Goal: Entertainment & Leisure: Consume media (video, audio)

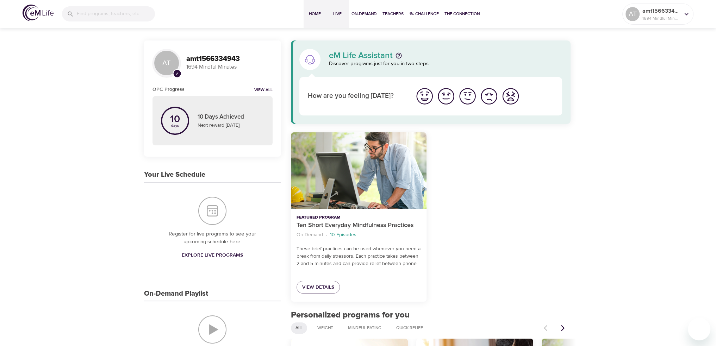
click at [333, 13] on span "Live" at bounding box center [337, 13] width 17 height 7
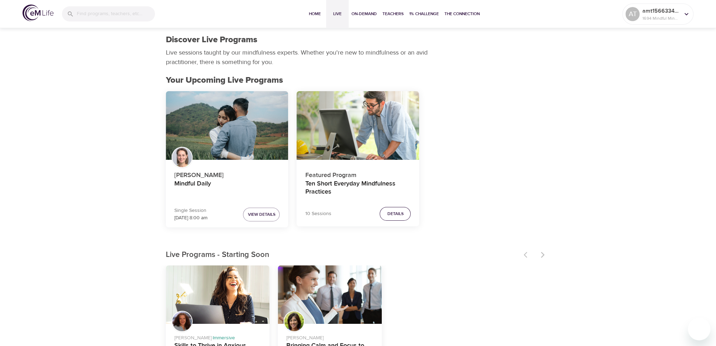
click at [407, 212] on button "Details" at bounding box center [395, 214] width 31 height 14
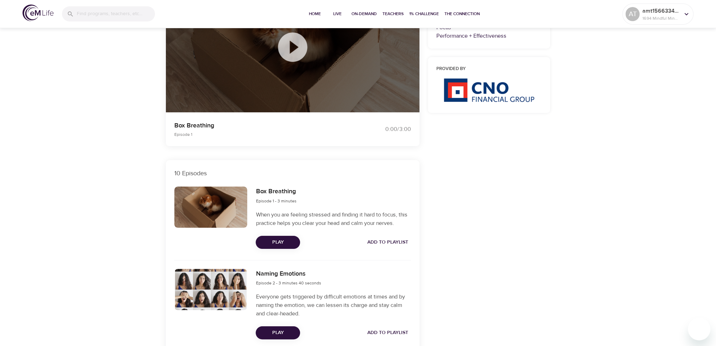
scroll to position [106, 0]
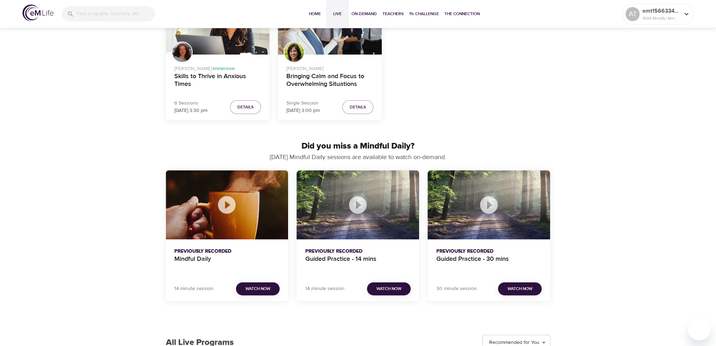
scroll to position [282, 0]
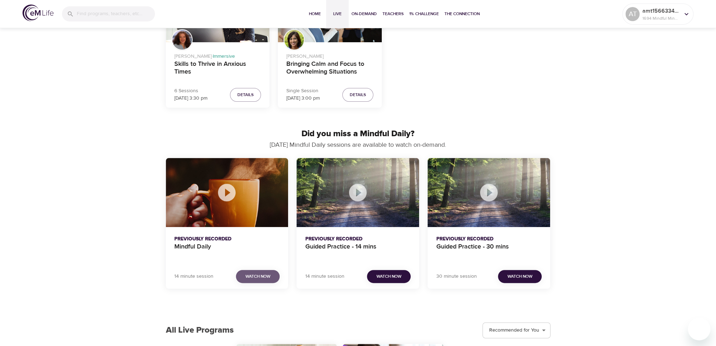
click at [246, 272] on button "Watch Now" at bounding box center [258, 276] width 44 height 13
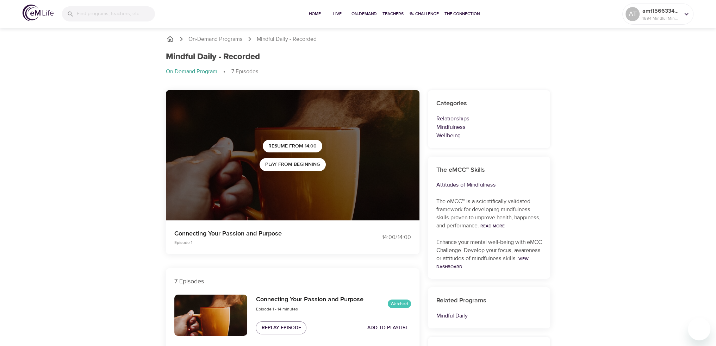
click at [276, 235] on p "Connecting Your Passion and Purpose" at bounding box center [261, 234] width 175 height 10
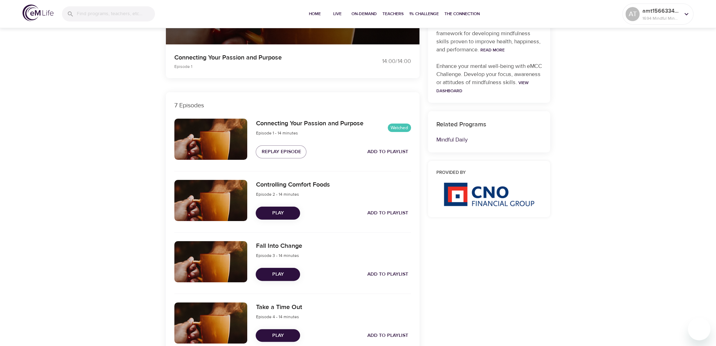
scroll to position [211, 0]
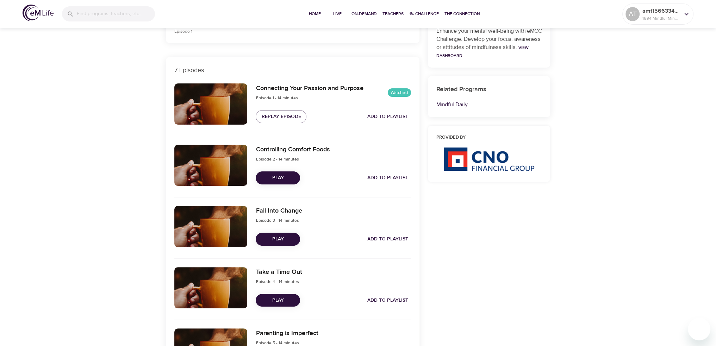
click at [278, 179] on span "Play" at bounding box center [277, 178] width 33 height 9
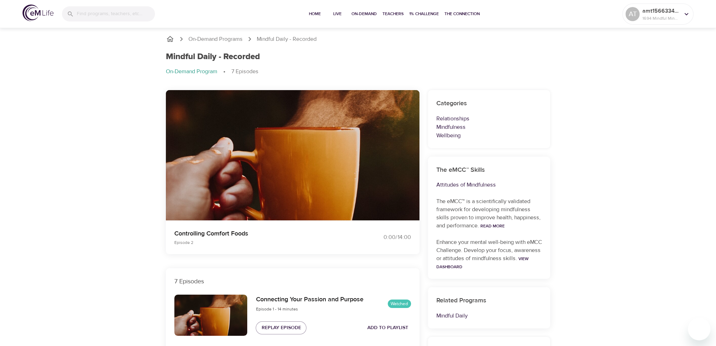
scroll to position [0, 0]
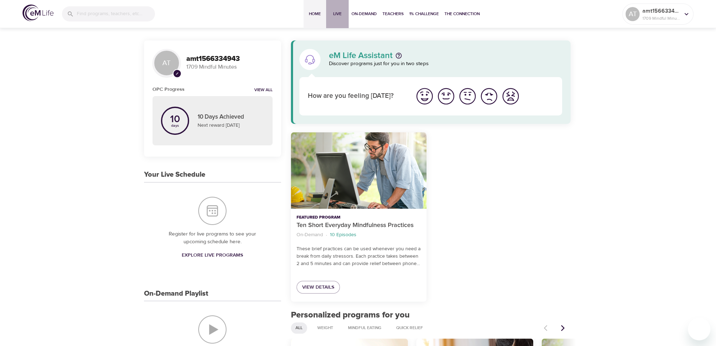
click at [336, 17] on span "Live" at bounding box center [337, 13] width 17 height 7
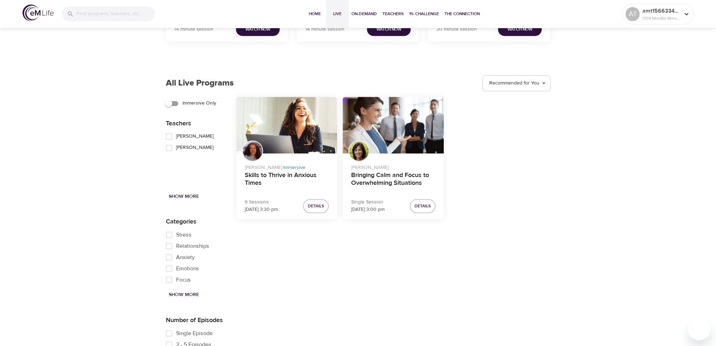
scroll to position [494, 0]
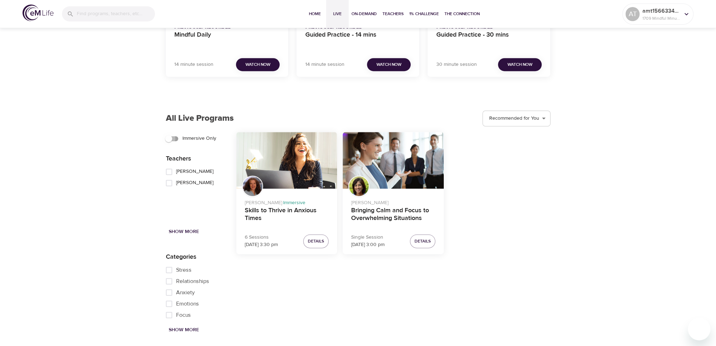
click at [171, 138] on input "Immersive Only" at bounding box center [169, 138] width 40 height 13
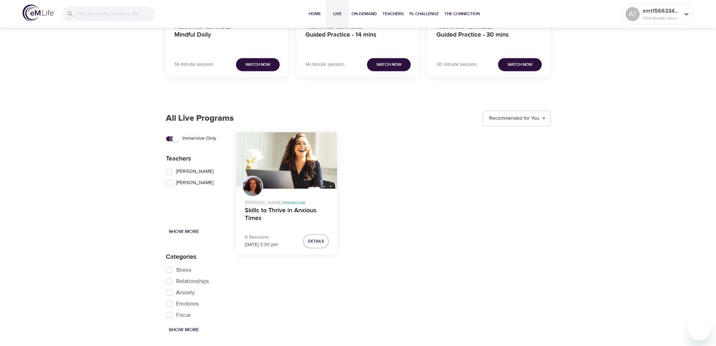
click at [171, 138] on input "Immersive Only" at bounding box center [176, 138] width 40 height 13
checkbox input "false"
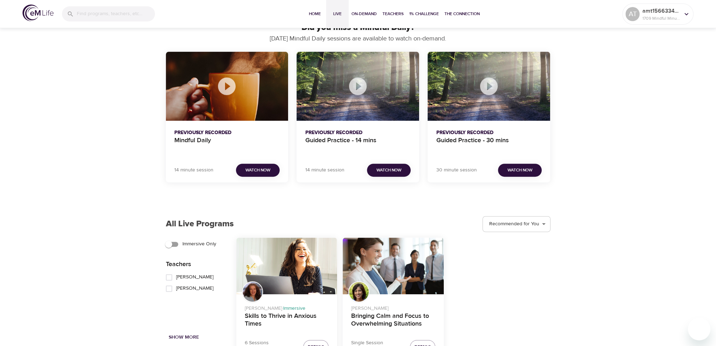
scroll to position [353, 0]
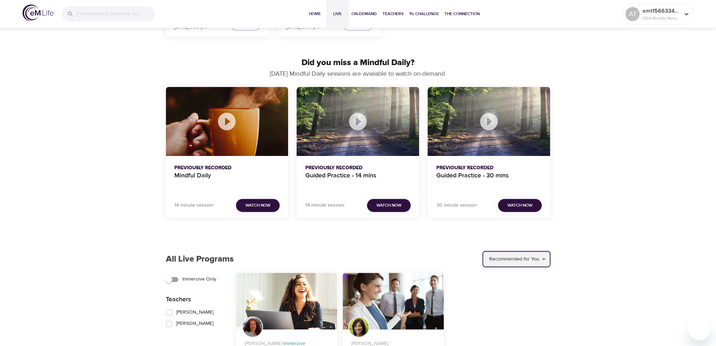
click at [547, 259] on select "Recommended for You Trending Now Recently Added Starting Soon" at bounding box center [517, 259] width 66 height 19
select select "upcoming"
click at [485, 250] on select "Recommended for You Trending Now Recently Added Starting Soon" at bounding box center [517, 259] width 66 height 19
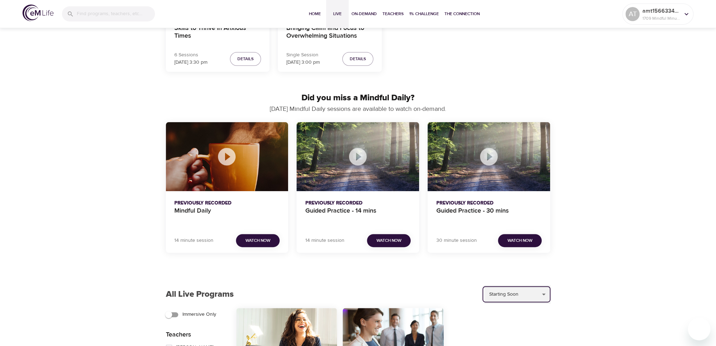
scroll to position [283, 0]
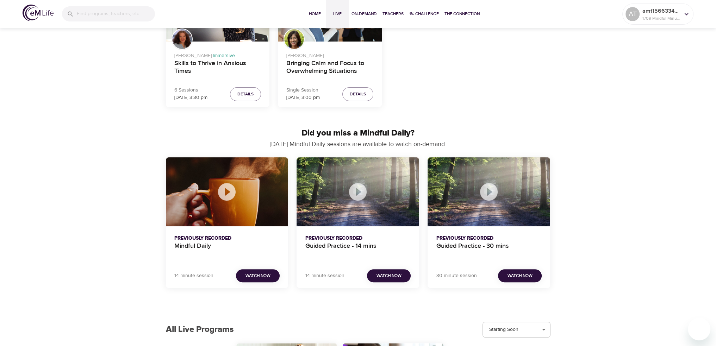
click at [202, 279] on p "14 minute session" at bounding box center [193, 275] width 39 height 7
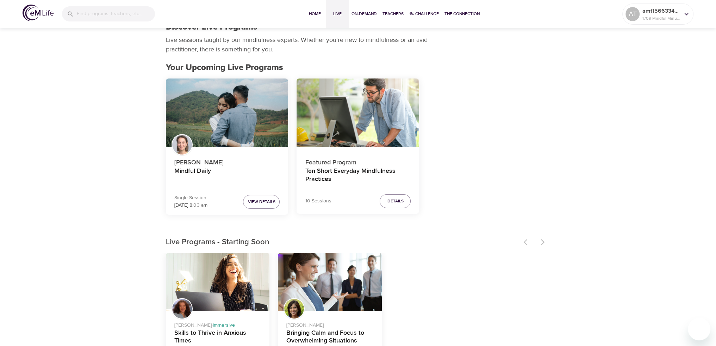
scroll to position [0, 0]
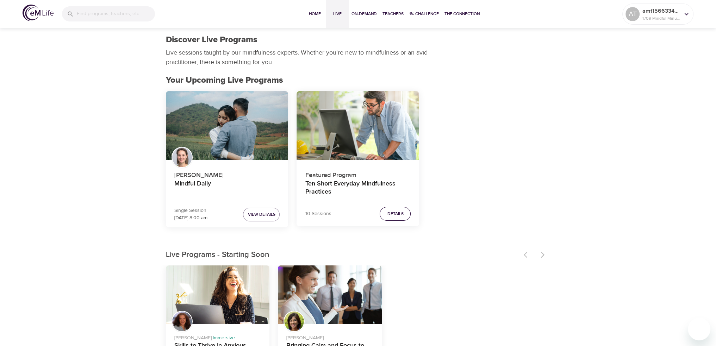
click at [396, 211] on span "Details" at bounding box center [395, 213] width 16 height 7
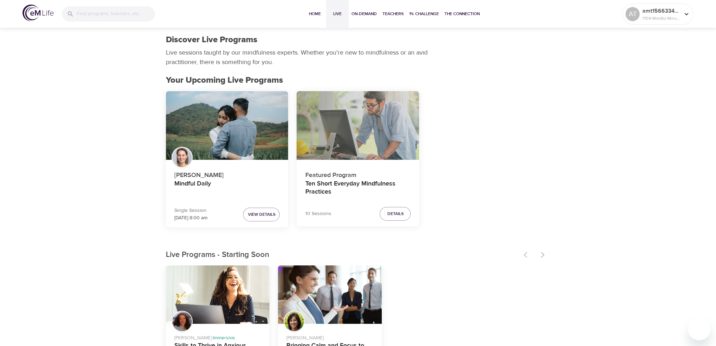
click at [341, 121] on div "Ten Short Everyday Mindfulness Practices" at bounding box center [358, 125] width 123 height 69
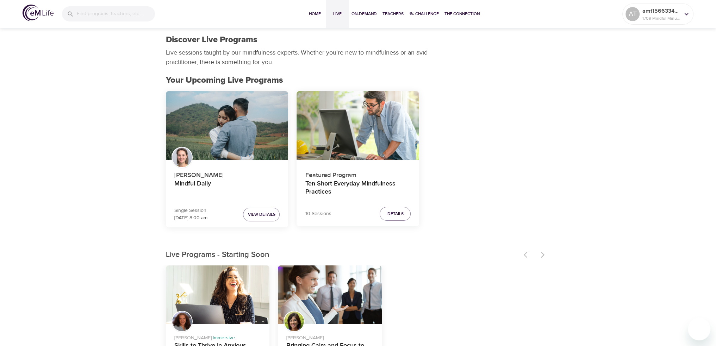
click at [200, 113] on div "Mindful Daily" at bounding box center [227, 125] width 123 height 69
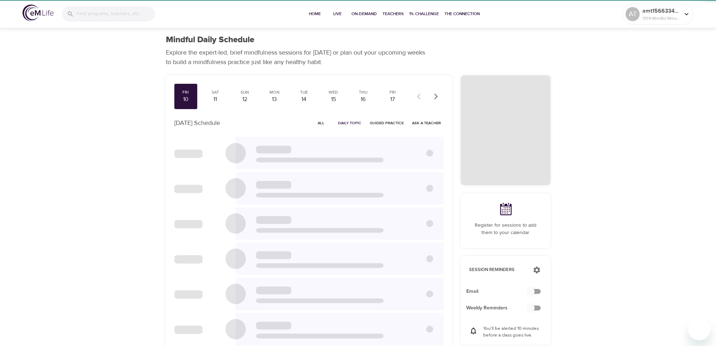
checkbox input "true"
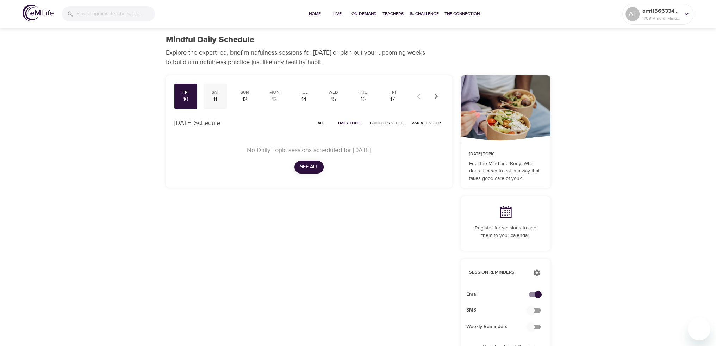
click at [218, 96] on div "11" at bounding box center [215, 99] width 18 height 8
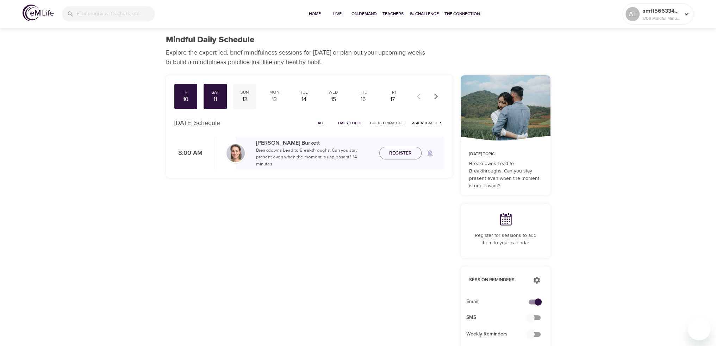
click at [241, 93] on div "Sun" at bounding box center [245, 92] width 18 height 6
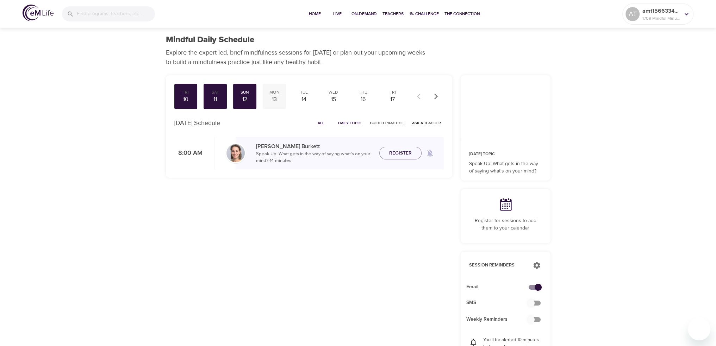
click at [273, 95] on div "Mon" at bounding box center [275, 92] width 18 height 6
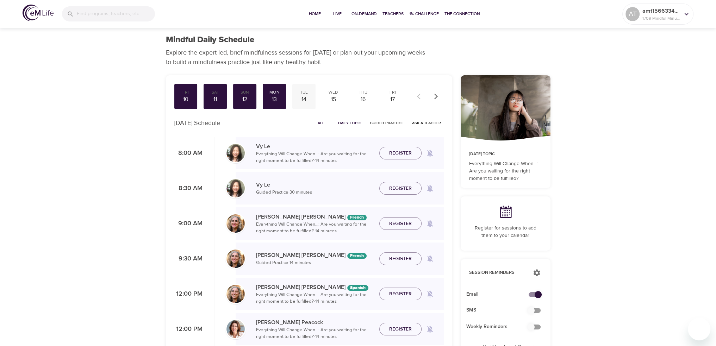
click at [303, 94] on div "Tue" at bounding box center [304, 92] width 18 height 6
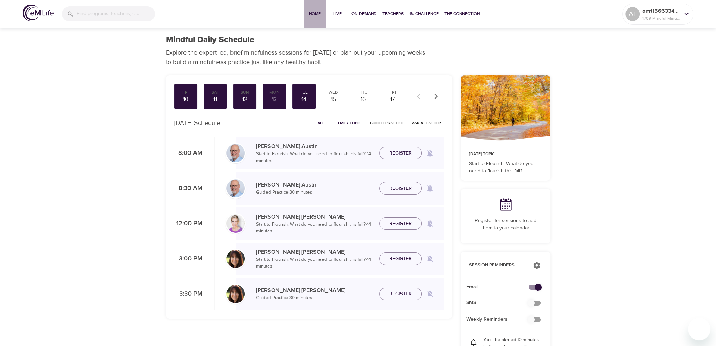
click at [316, 13] on span "Home" at bounding box center [315, 13] width 17 height 7
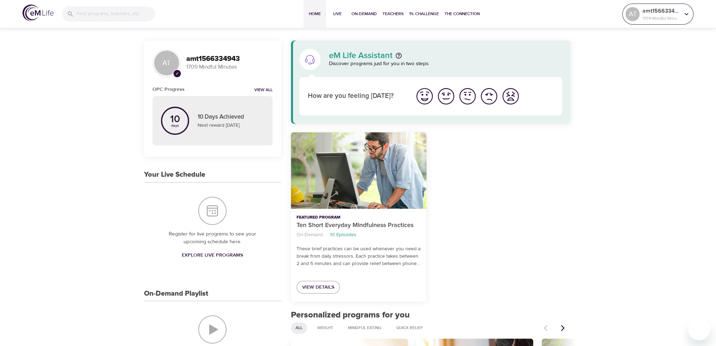
click at [686, 16] on icon at bounding box center [687, 14] width 8 height 8
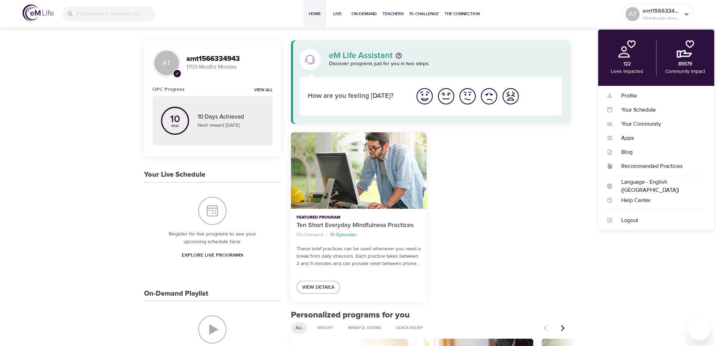
click at [518, 156] on div at bounding box center [503, 217] width 144 height 178
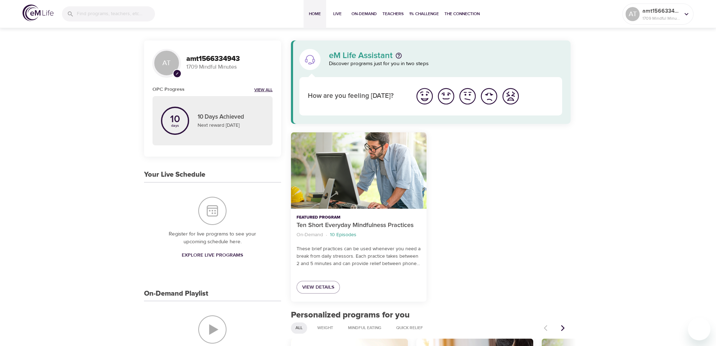
click at [260, 90] on link "View All" at bounding box center [263, 90] width 18 height 6
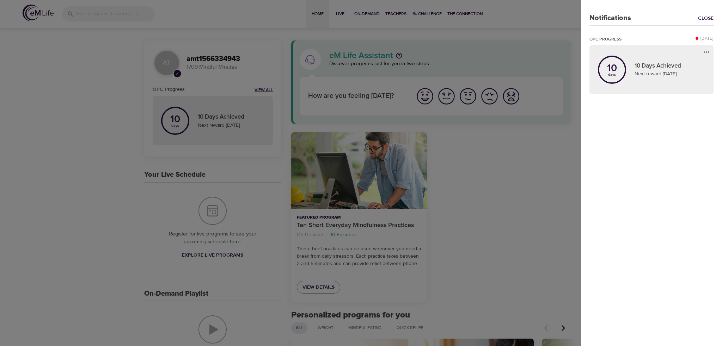
click at [260, 90] on div at bounding box center [361, 173] width 722 height 346
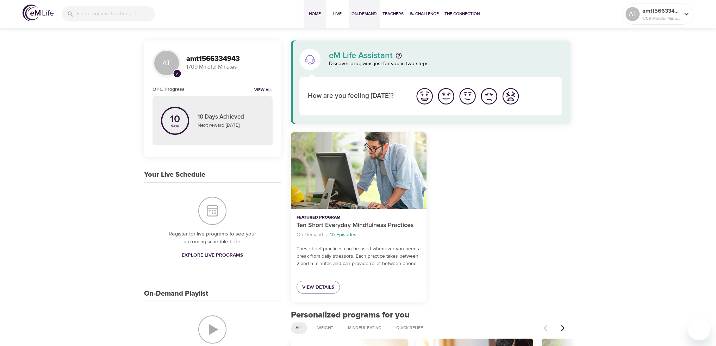
click at [358, 14] on span "On-Demand" at bounding box center [364, 13] width 25 height 7
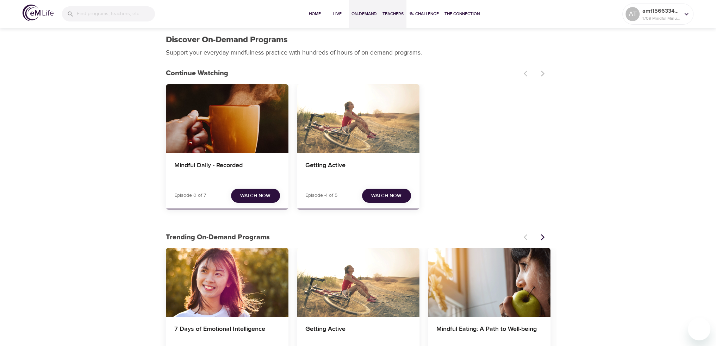
click at [390, 13] on span "Teachers" at bounding box center [393, 13] width 21 height 7
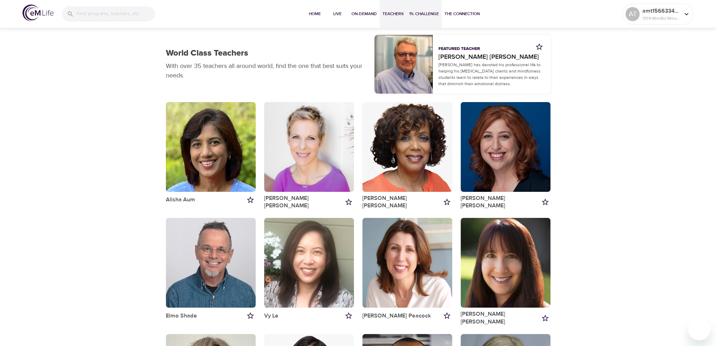
click at [431, 12] on span "1% Challenge" at bounding box center [424, 13] width 30 height 7
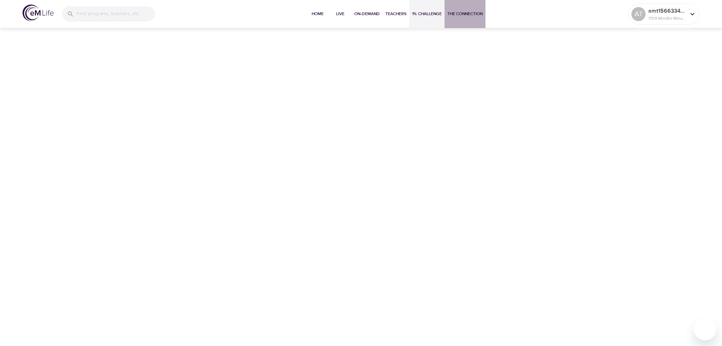
click at [455, 17] on span "The Connection" at bounding box center [464, 13] width 35 height 7
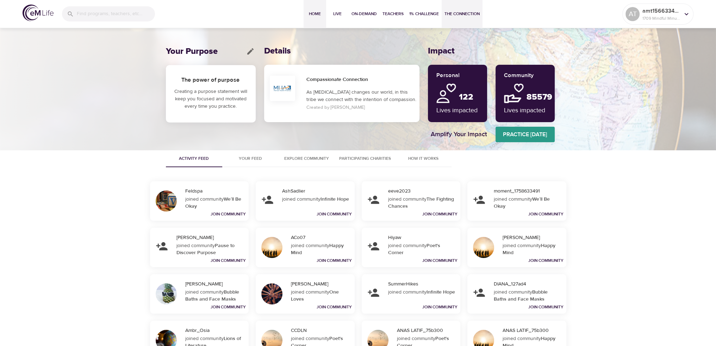
click at [320, 13] on span "Home" at bounding box center [315, 13] width 17 height 7
